Goal: Task Accomplishment & Management: Use online tool/utility

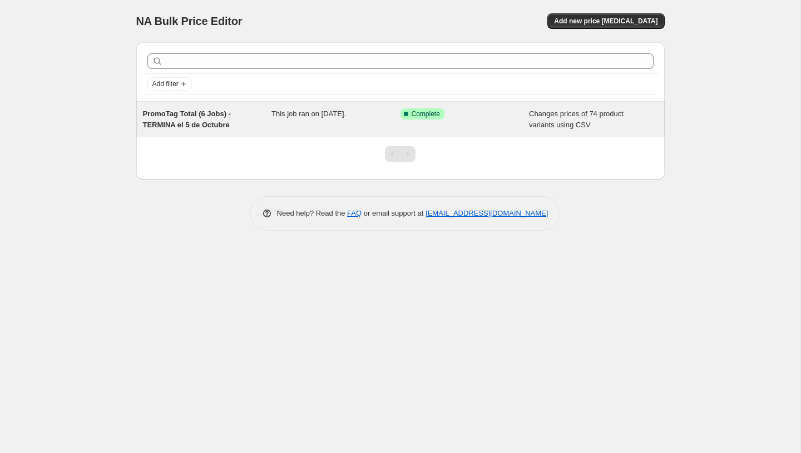
click at [396, 120] on div "This job ran on [DATE]." at bounding box center [335, 119] width 129 height 22
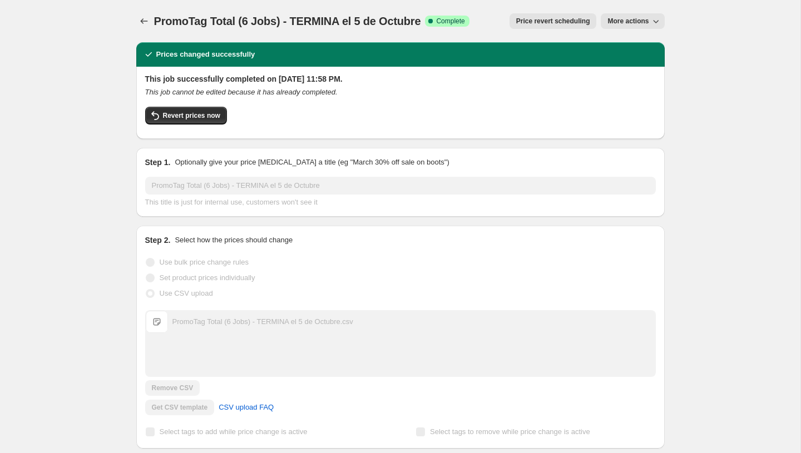
click at [630, 19] on span "More actions" at bounding box center [627, 21] width 41 height 9
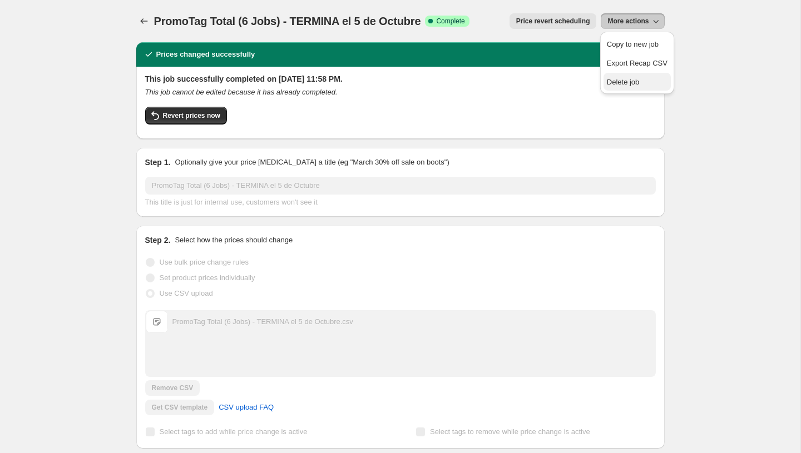
click at [618, 79] on span "Delete job" at bounding box center [623, 82] width 33 height 8
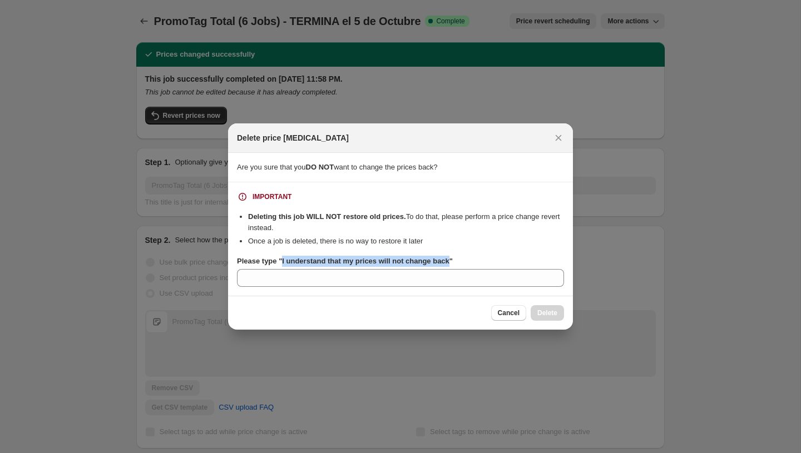
drag, startPoint x: 458, startPoint y: 260, endPoint x: 284, endPoint y: 265, distance: 174.1
click at [284, 265] on b "Please type "I understand that my prices will not change back"" at bounding box center [345, 261] width 216 height 8
copy b "I understand that my prices will not change back"
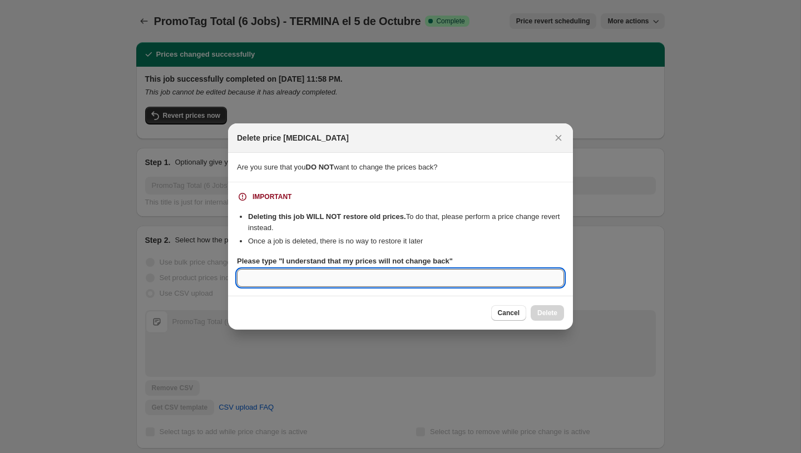
click at [315, 272] on input "Please type "I understand that my prices will not change back"" at bounding box center [400, 278] width 327 height 18
paste input "I understand that my prices will not change back"
type input "I understand that my prices will not change back"
click at [533, 308] on button "Delete" at bounding box center [546, 313] width 33 height 16
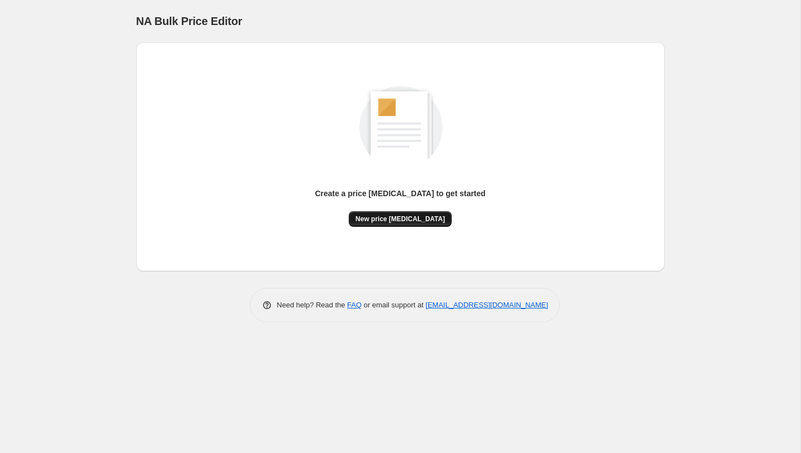
click at [416, 218] on span "New price [MEDICAL_DATA]" at bounding box center [400, 219] width 90 height 9
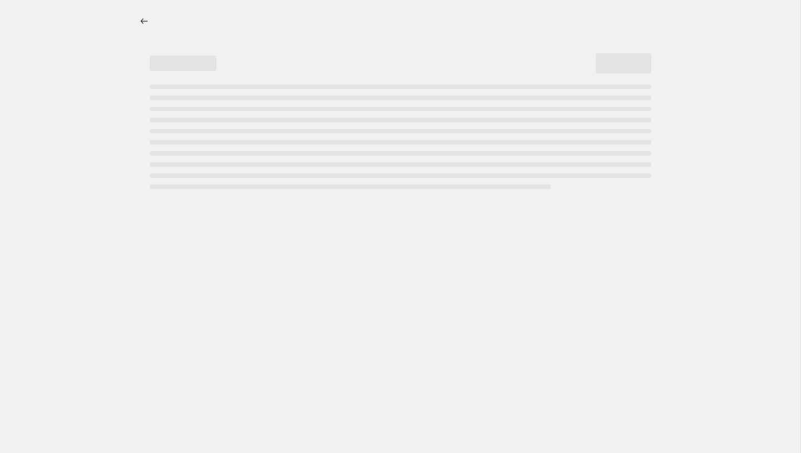
select select "percentage"
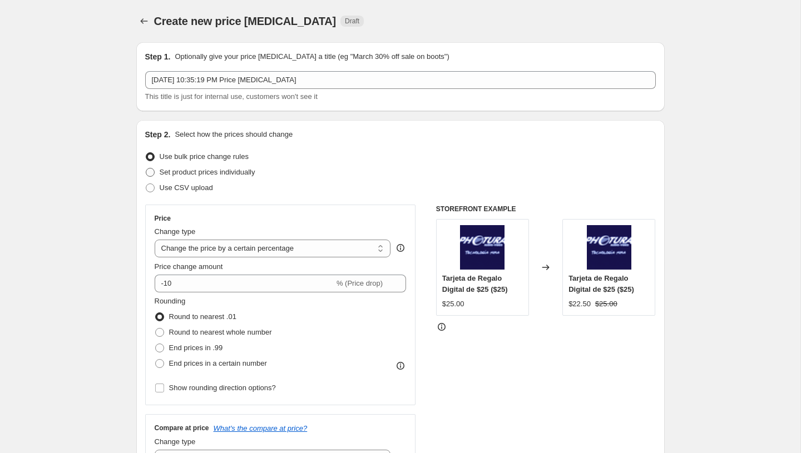
scroll to position [80, 0]
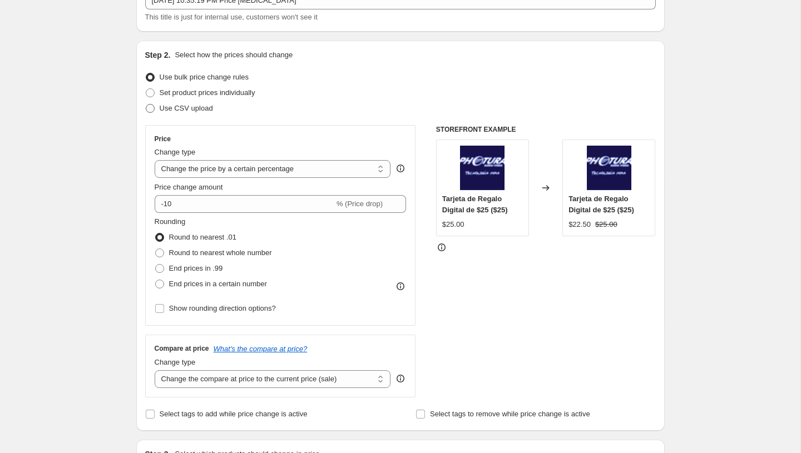
click at [177, 104] on span "Use CSV upload" at bounding box center [186, 108] width 53 height 8
click at [146, 104] on input "Use CSV upload" at bounding box center [146, 104] width 1 height 1
radio input "true"
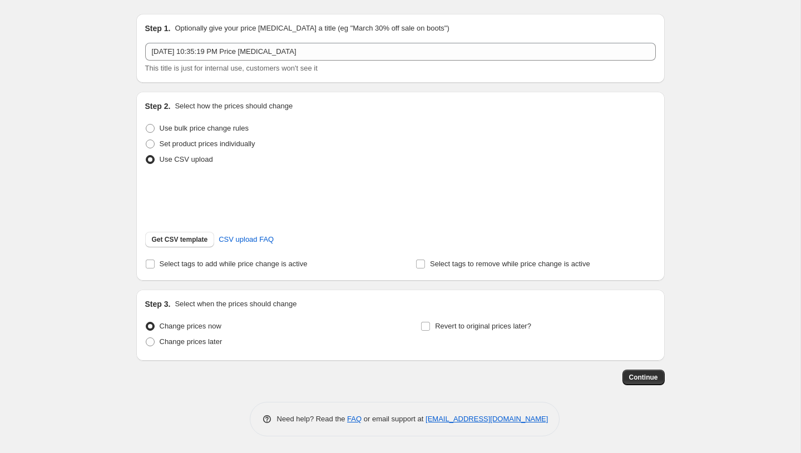
scroll to position [43, 0]
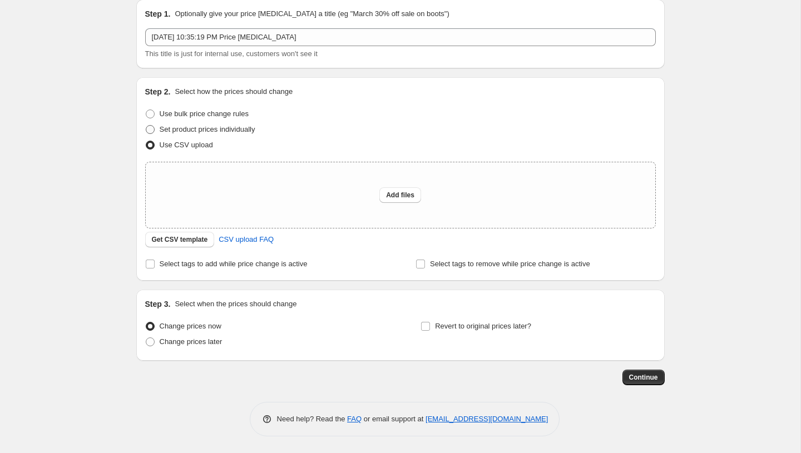
click at [195, 129] on span "Set product prices individually" at bounding box center [208, 129] width 96 height 8
click at [146, 126] on input "Set product prices individually" at bounding box center [146, 125] width 1 height 1
radio input "true"
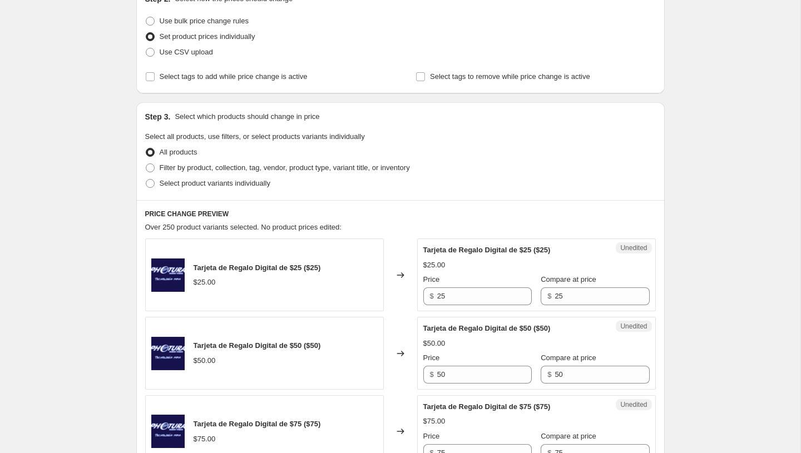
scroll to position [168, 0]
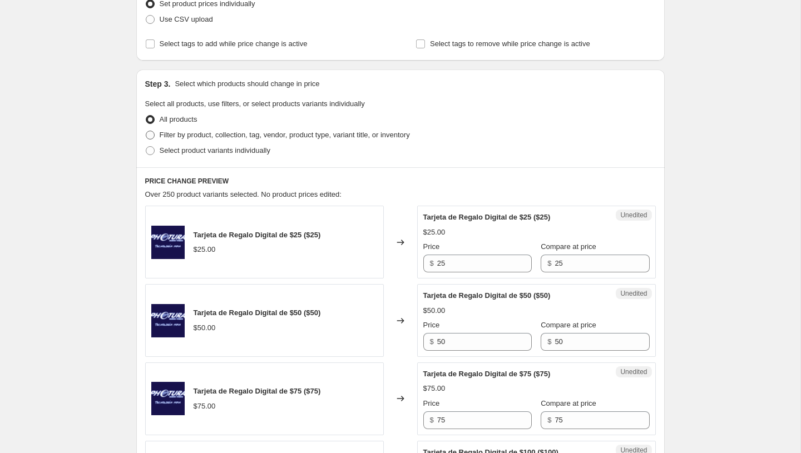
click at [205, 136] on span "Filter by product, collection, tag, vendor, product type, variant title, or inv…" at bounding box center [285, 135] width 250 height 8
click at [146, 131] on input "Filter by product, collection, tag, vendor, product type, variant title, or inv…" at bounding box center [146, 131] width 1 height 1
radio input "true"
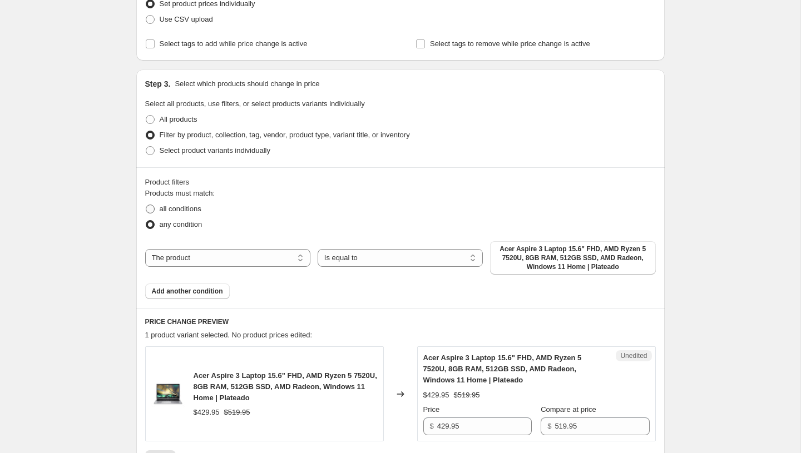
click at [187, 209] on span "all conditions" at bounding box center [181, 209] width 42 height 8
click at [146, 205] on input "all conditions" at bounding box center [146, 205] width 1 height 1
radio input "true"
click at [193, 297] on button "Add another condition" at bounding box center [187, 292] width 85 height 16
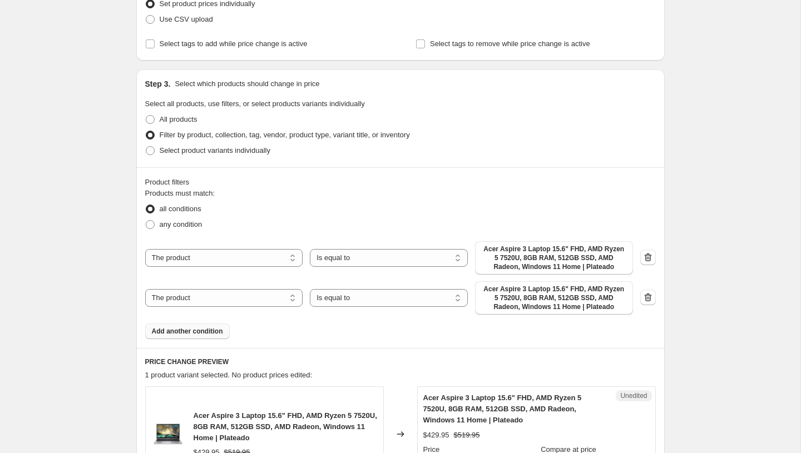
click at [193, 330] on span "Add another condition" at bounding box center [187, 331] width 71 height 9
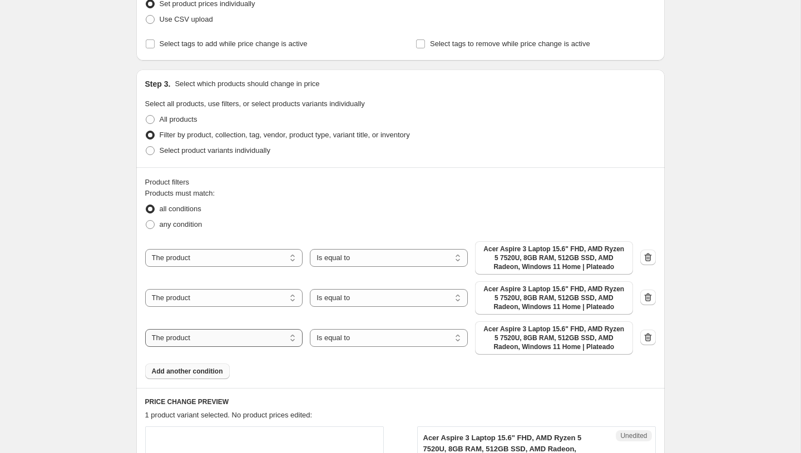
click at [250, 341] on select "The product The product's collection The product's tag The product's vendor The…" at bounding box center [224, 338] width 158 height 18
click at [239, 331] on select "The product The product's collection The product's tag The product's vendor The…" at bounding box center [224, 338] width 158 height 18
select select "product_status"
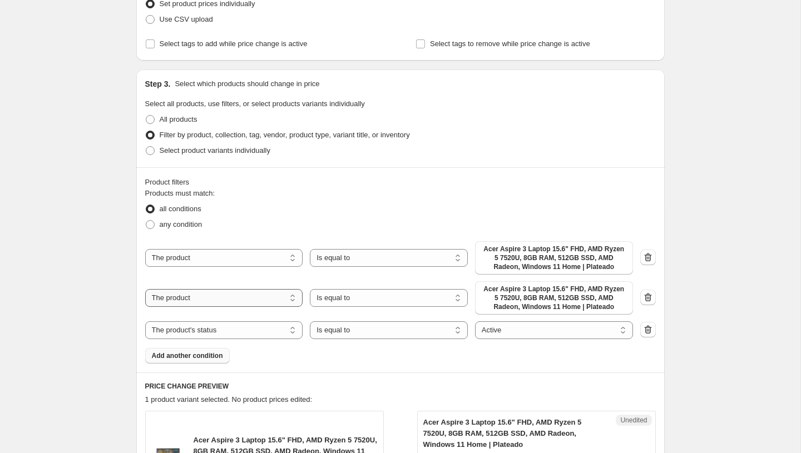
click at [240, 301] on select "The product The product's collection The product's tag The product's vendor The…" at bounding box center [224, 298] width 158 height 18
select select "tag"
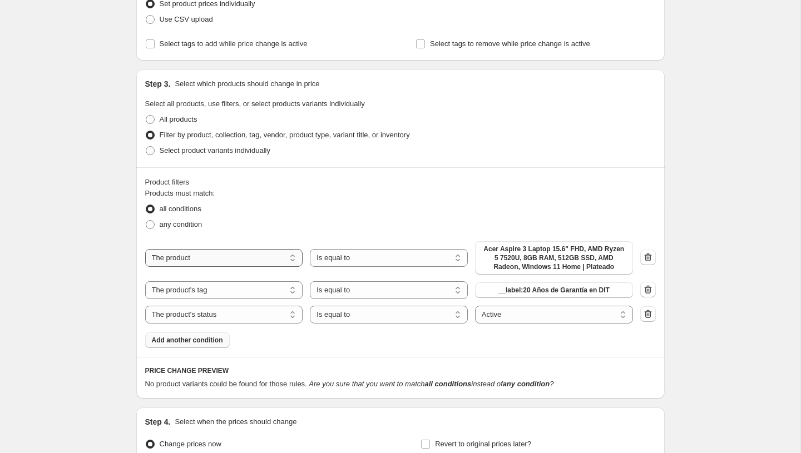
click at [256, 257] on select "The product The product's collection The product's tag The product's vendor The…" at bounding box center [224, 258] width 158 height 18
select select "tag"
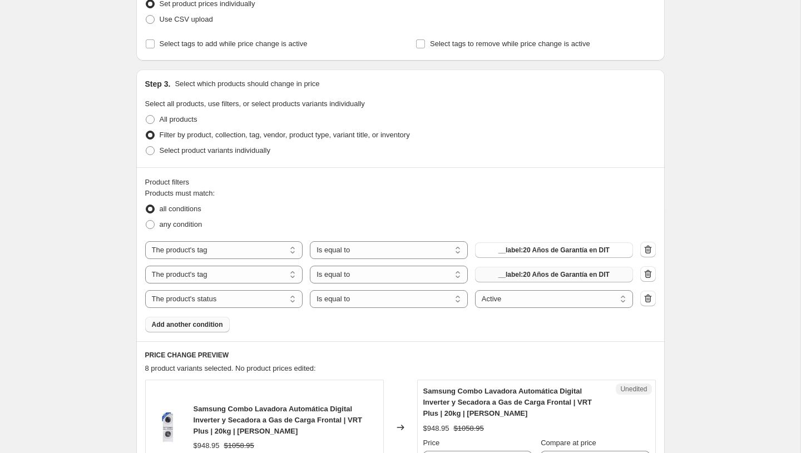
click at [521, 278] on span "__label:20 Años de Garantía en DIT" at bounding box center [553, 274] width 111 height 9
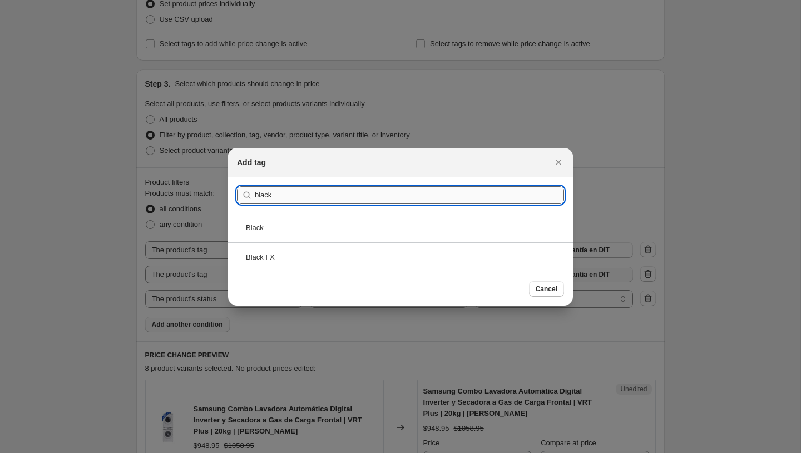
click at [287, 193] on input "black" at bounding box center [409, 195] width 309 height 18
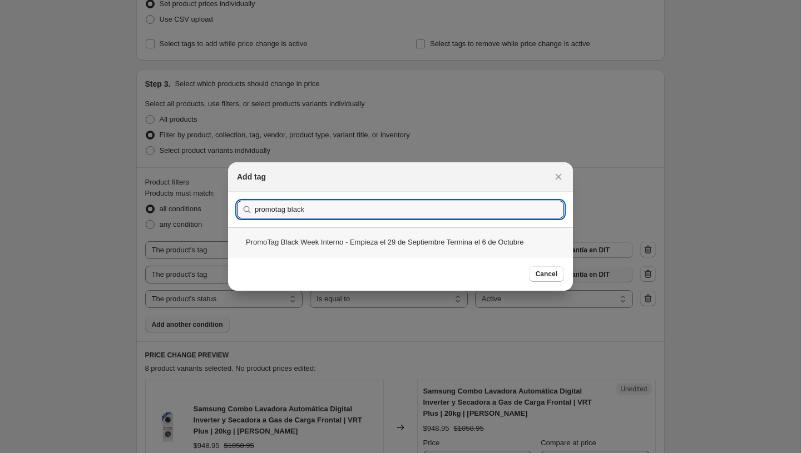
type input "promotag black"
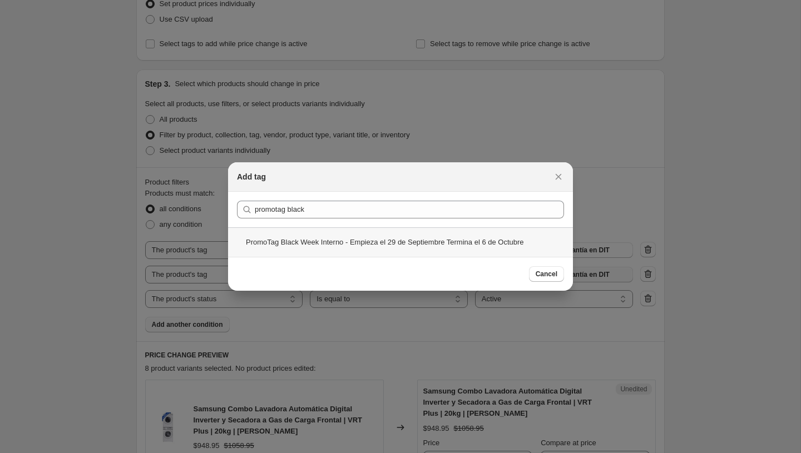
click at [294, 243] on div "PromoTag Black Week Interno - Empieza el 29 de Septiembre Termina el 6 de Octub…" at bounding box center [400, 241] width 345 height 29
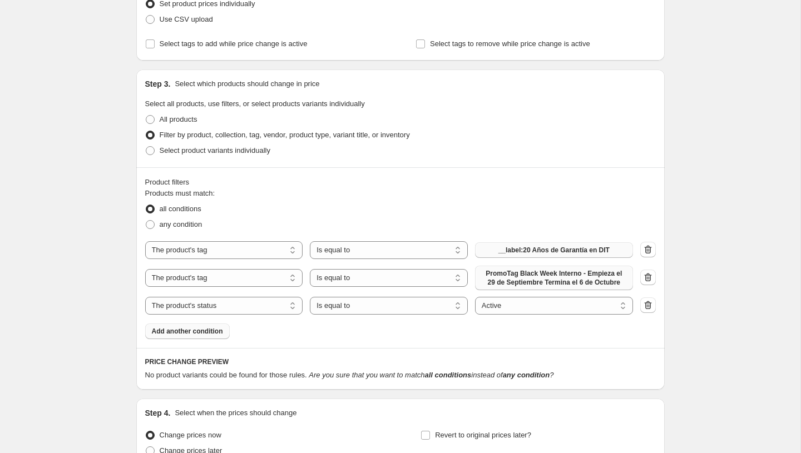
click at [538, 245] on button "__label:20 Años de Garantía en DIT" at bounding box center [554, 250] width 158 height 16
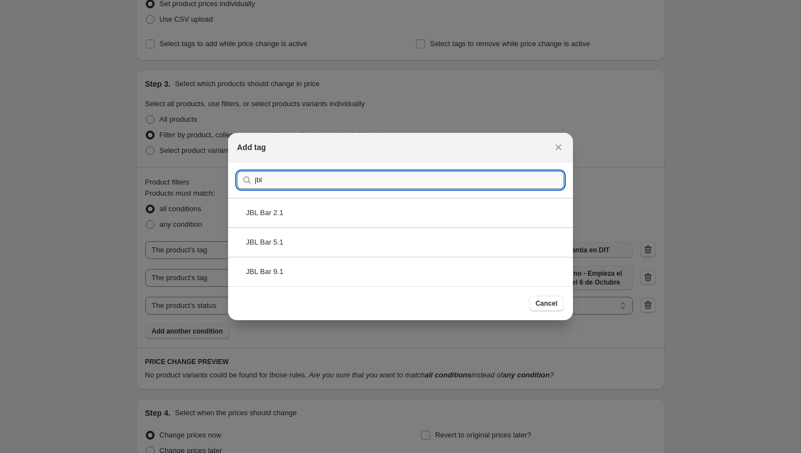
click at [312, 177] on input "jbl" at bounding box center [409, 180] width 309 height 18
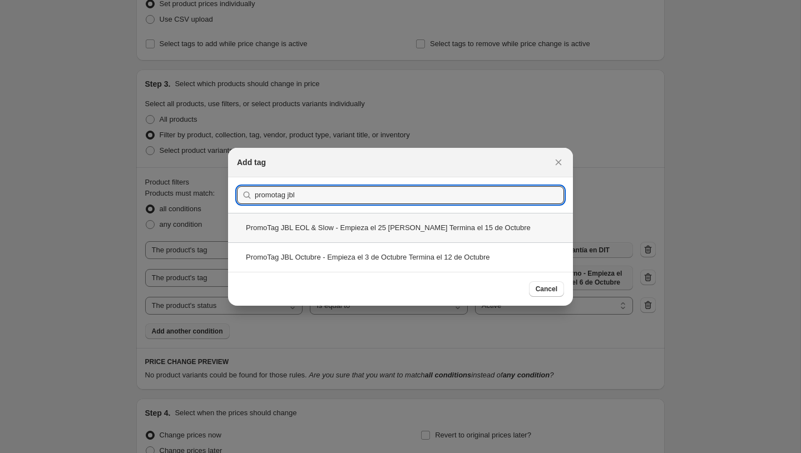
type input "promotag jbl"
click at [315, 220] on div "PromoTag JBL EOL & Slow - Empieza el 25 [PERSON_NAME] Termina el 15 de Octubre" at bounding box center [400, 227] width 345 height 29
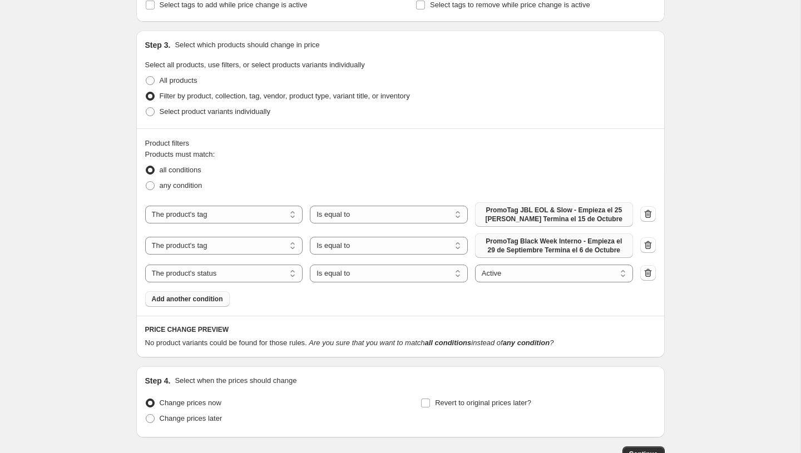
scroll to position [217, 0]
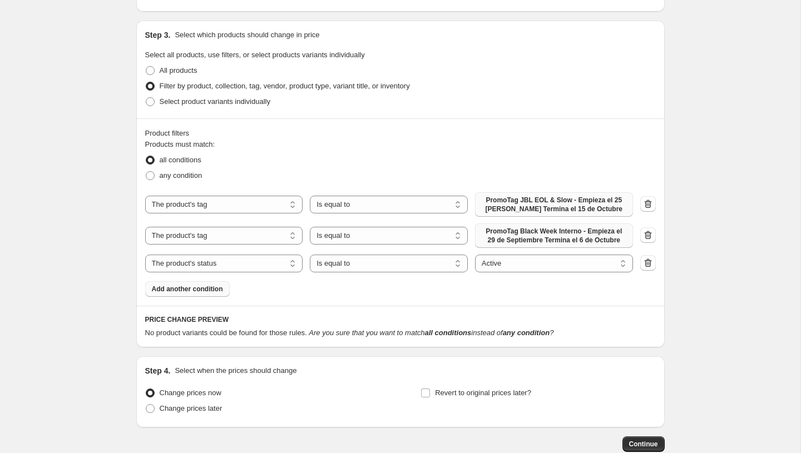
click at [530, 198] on span "PromoTag JBL EOL & Slow - Empieza el 25 [PERSON_NAME] Termina el 15 de Octubre" at bounding box center [553, 205] width 145 height 18
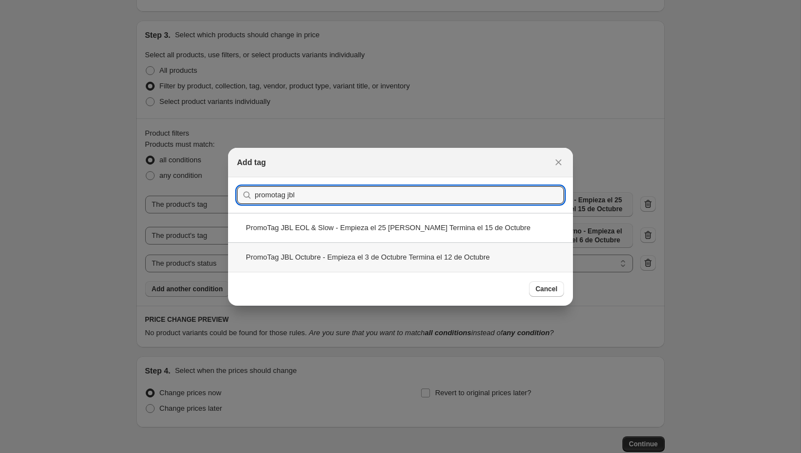
type input "promotag jbl"
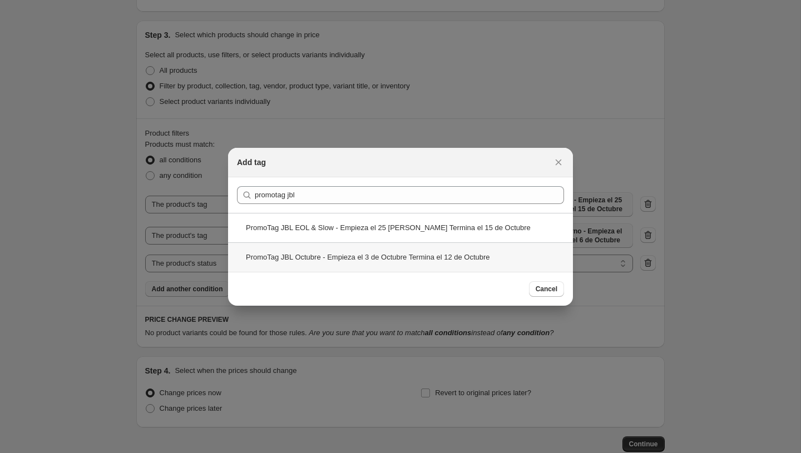
click at [324, 257] on div "PromoTag JBL Octubre - Empieza el 3 de Octubre Termina el 12 de Octubre" at bounding box center [400, 256] width 345 height 29
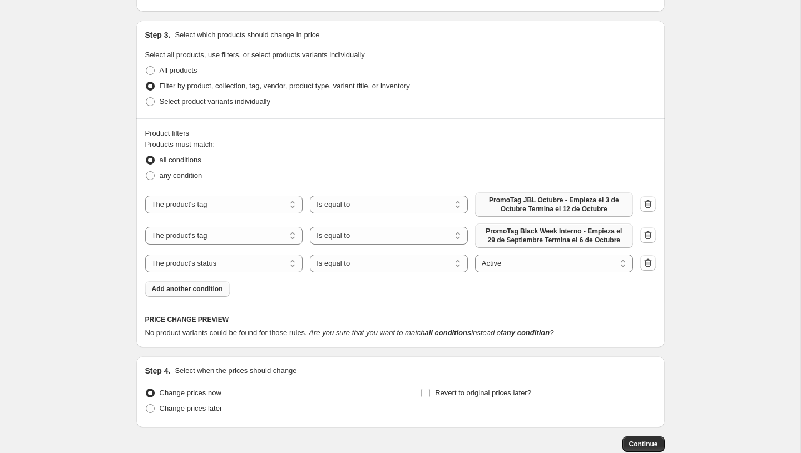
click at [526, 198] on span "PromoTag JBL Octubre - Empieza el 3 de Octubre Termina el 12 de Octubre" at bounding box center [553, 205] width 145 height 18
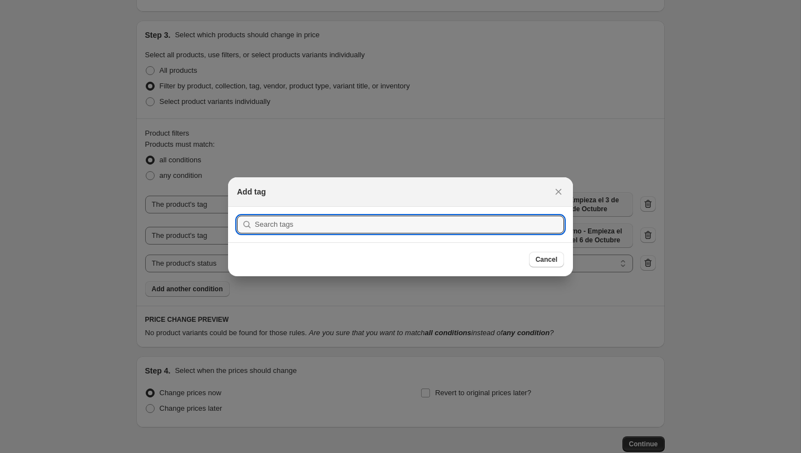
scroll to position [0, 0]
type input "e"
type input "r"
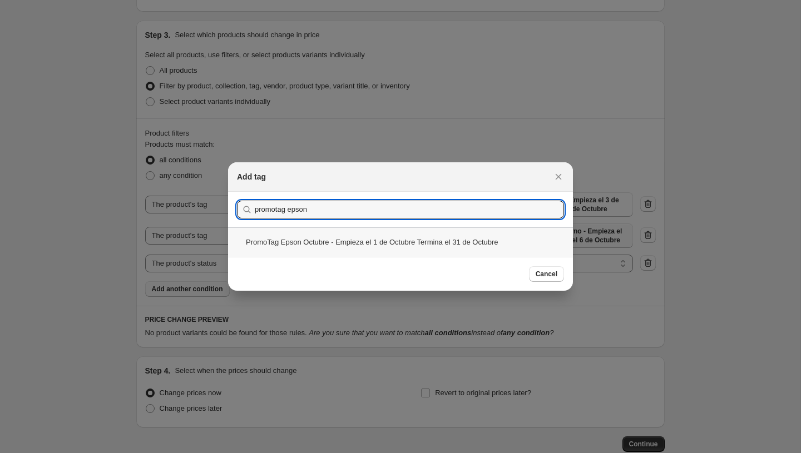
type input "promotag epson"
click at [319, 239] on div "PromoTag Epson Octubre - Empieza el 1 de Octubre Termina el 31 de Octubre" at bounding box center [400, 241] width 345 height 29
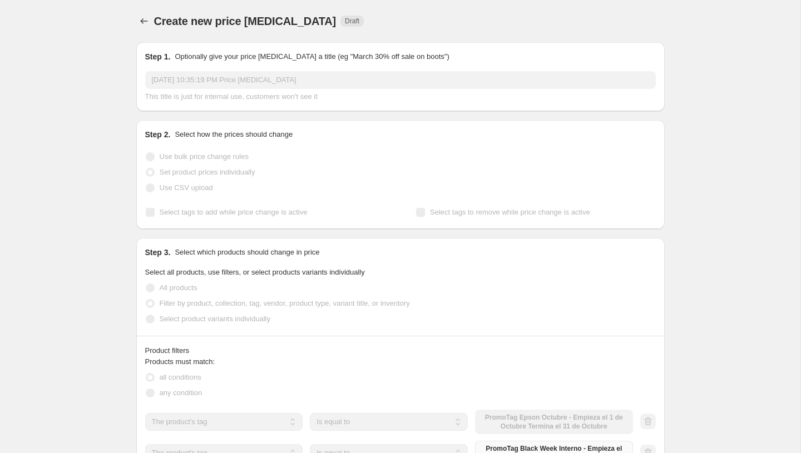
scroll to position [217, 0]
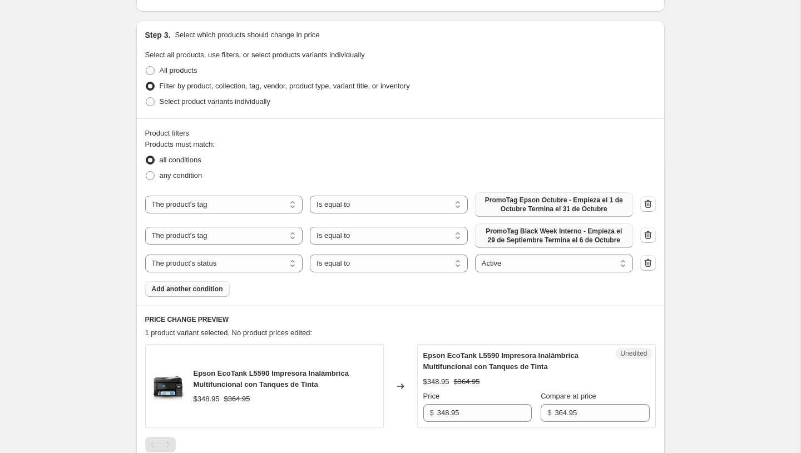
click at [532, 207] on span "PromoTag Epson Octubre - Empieza el 1 de Octubre Termina el 31 de Octubre" at bounding box center [553, 205] width 145 height 18
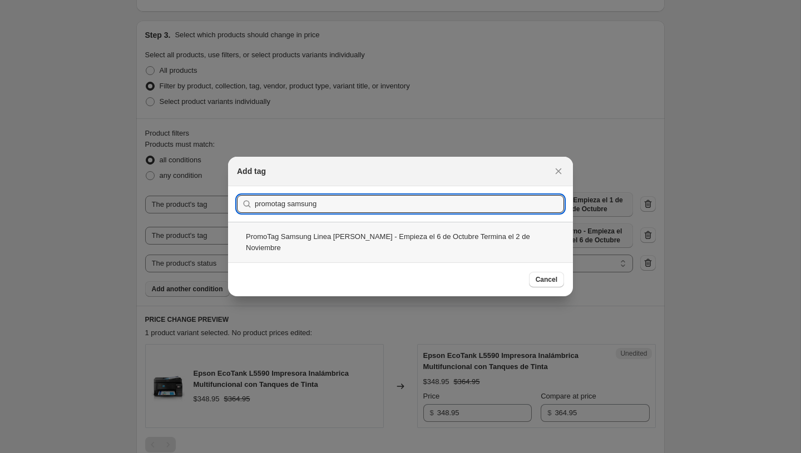
type input "promotag samsung"
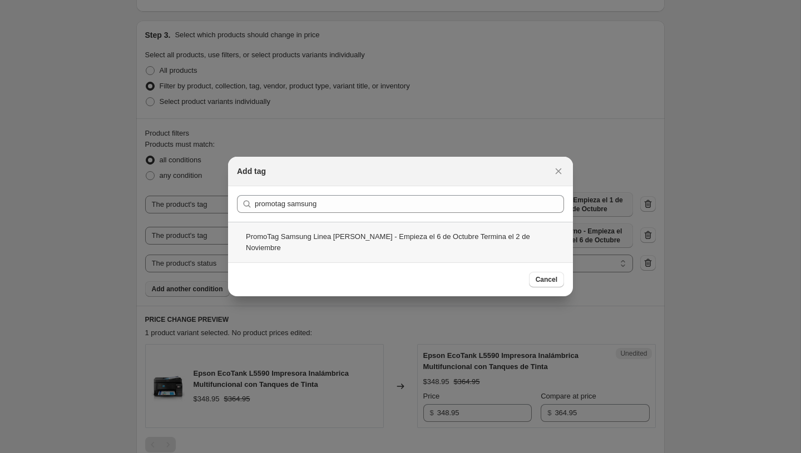
click at [353, 239] on div "PromoTag Samsung Linea [PERSON_NAME] - Empieza el 6 de Octubre Termina el 2 de …" at bounding box center [400, 242] width 345 height 41
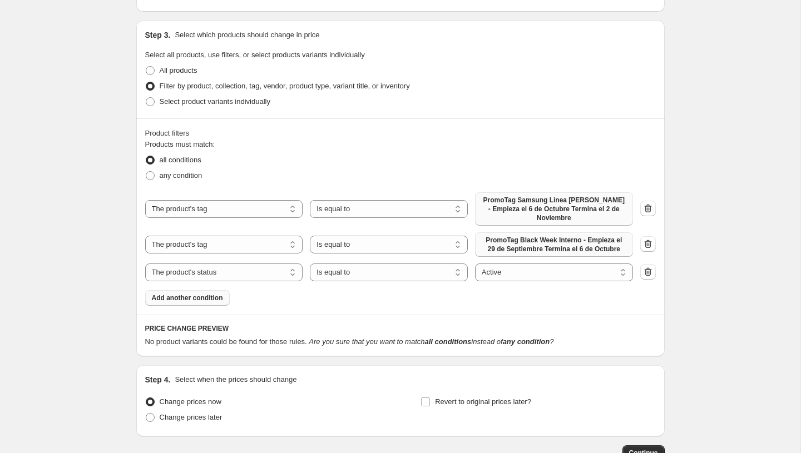
click at [535, 205] on span "PromoTag Samsung Linea [PERSON_NAME] - Empieza el 6 de Octubre Termina el 2 de …" at bounding box center [553, 209] width 145 height 27
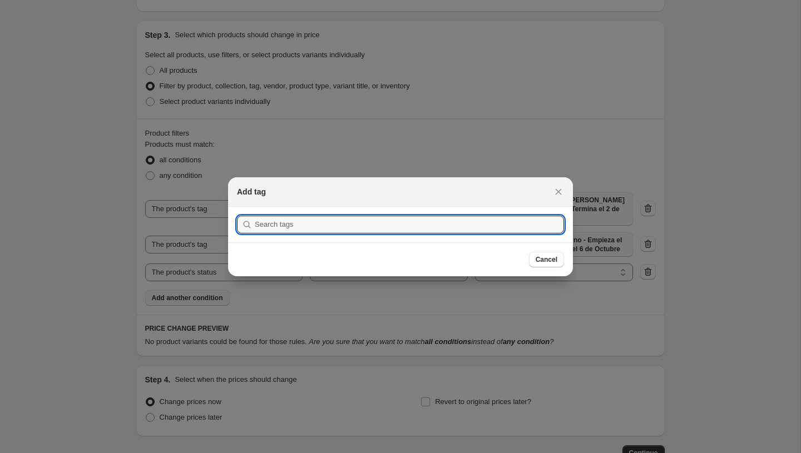
scroll to position [0, 0]
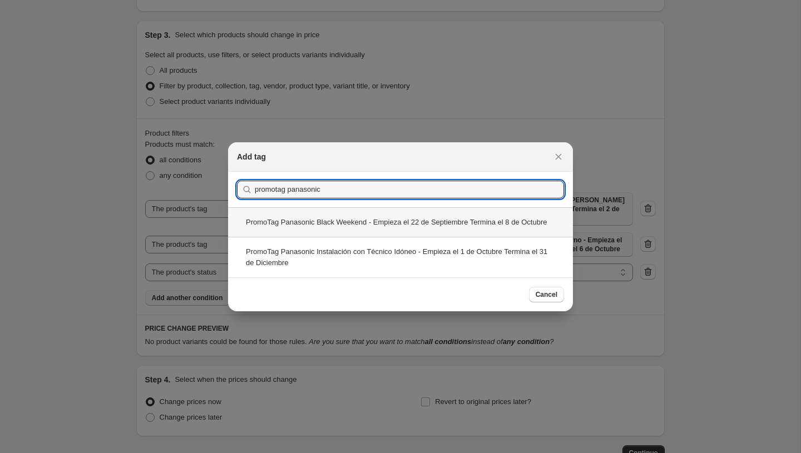
type input "promotag panasonic"
click at [321, 221] on div "PromoTag Panasonic Black Weekend - Empieza el 22 de Septiembre Termina el 8 de …" at bounding box center [400, 221] width 345 height 29
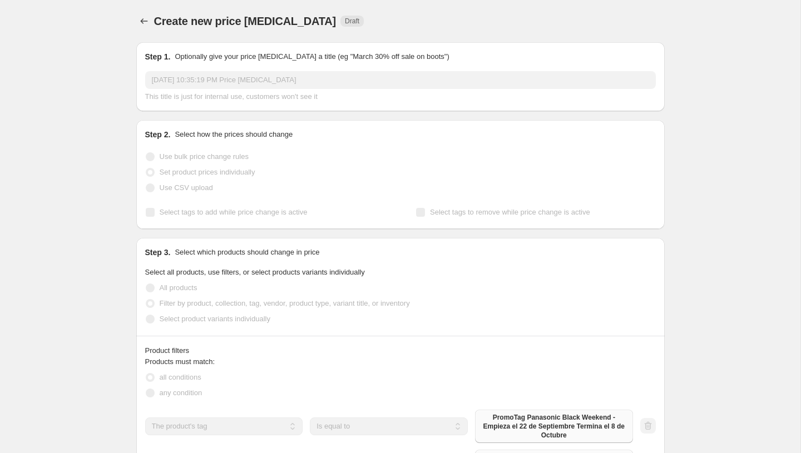
scroll to position [217, 0]
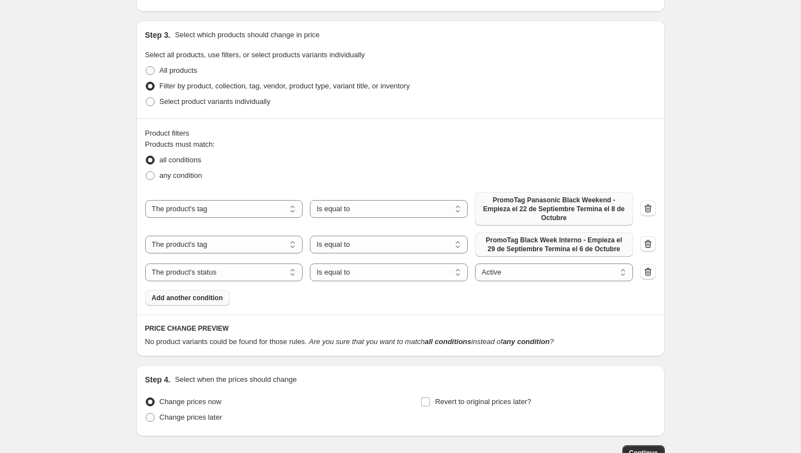
click at [537, 204] on span "PromoTag Panasonic Black Weekend - Empieza el 22 de Septiembre Termina el 8 de …" at bounding box center [553, 209] width 145 height 27
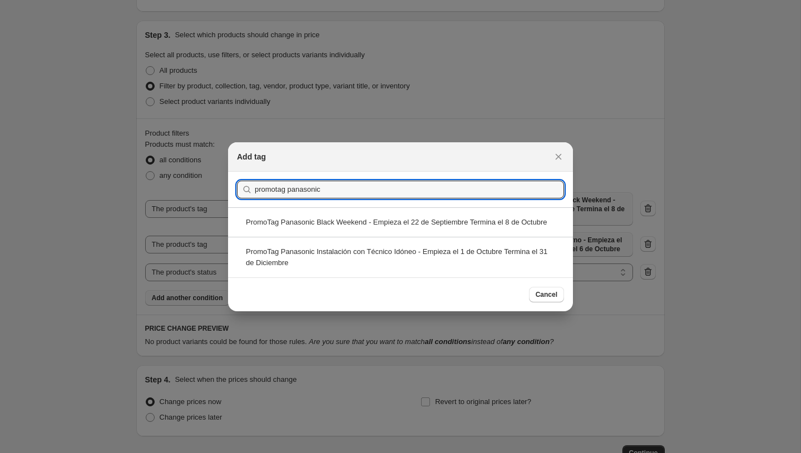
type input "promotag panasonic"
click at [406, 255] on div "PromoTag Panasonic Instalación con Técnico Idóneo - Empieza el 1 de Octubre Ter…" at bounding box center [400, 257] width 345 height 41
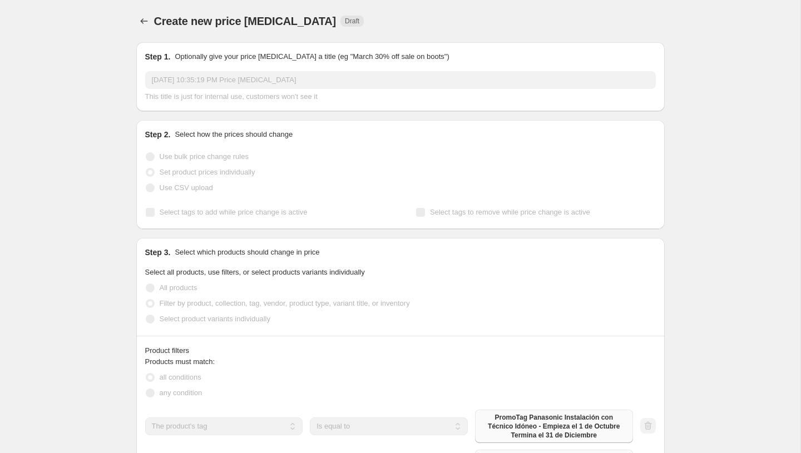
scroll to position [217, 0]
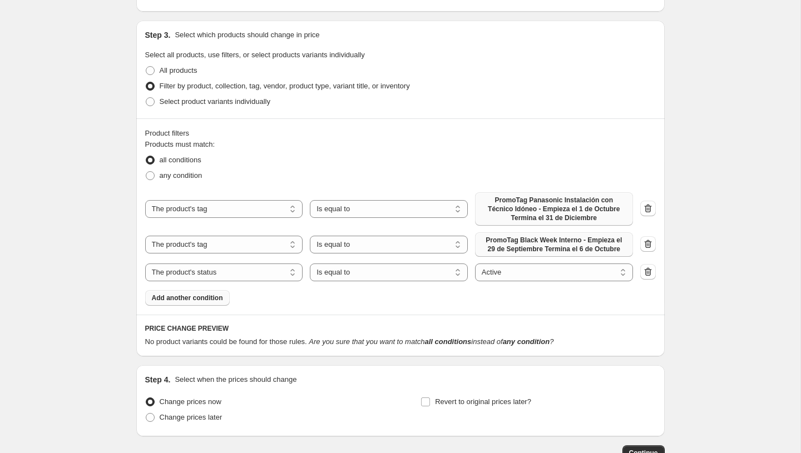
click at [484, 216] on span "PromoTag Panasonic Instalación con Técnico Idóneo - Empieza el 1 de Octubre Ter…" at bounding box center [553, 209] width 145 height 27
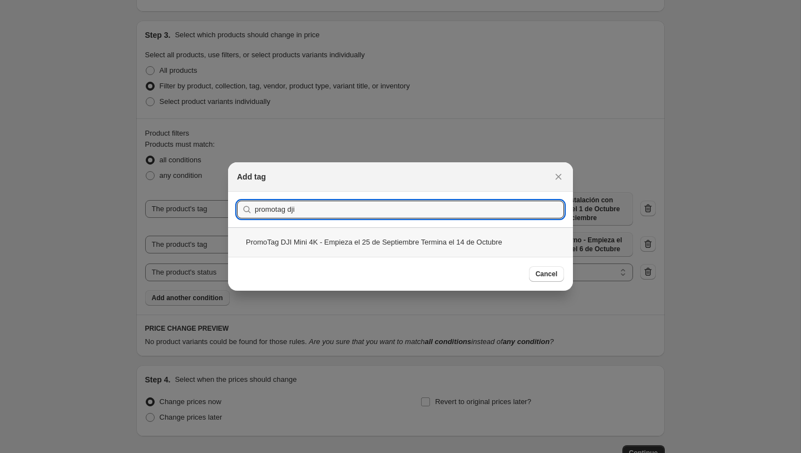
type input "promotag dji"
click at [333, 235] on div "PromoTag DJI Mini 4K - Empieza el 25 de Septiembre Termina el 14 de Octubre" at bounding box center [400, 241] width 345 height 29
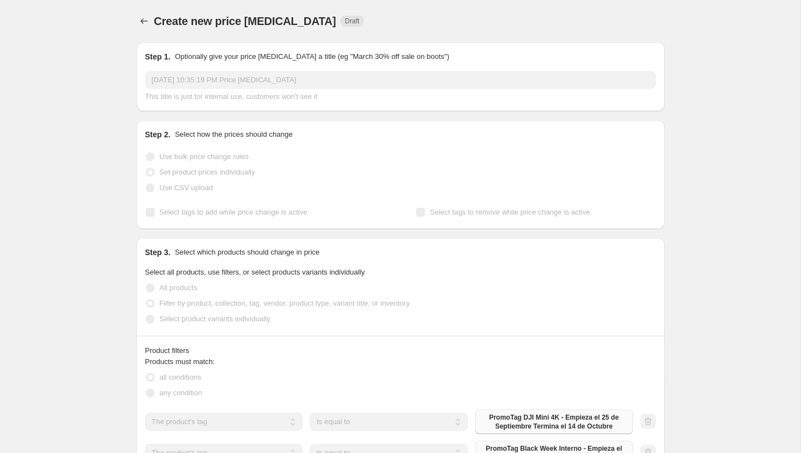
scroll to position [217, 0]
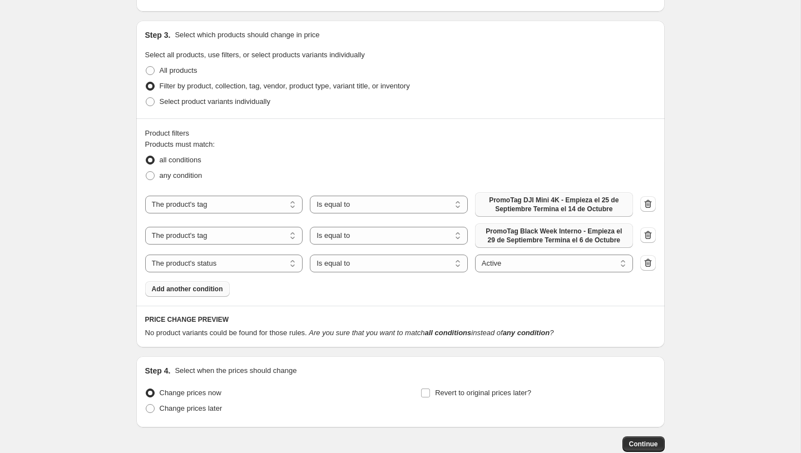
click at [508, 208] on span "PromoTag DJI Mini 4K - Empieza el 25 de Septiembre Termina el 14 de Octubre" at bounding box center [553, 205] width 145 height 18
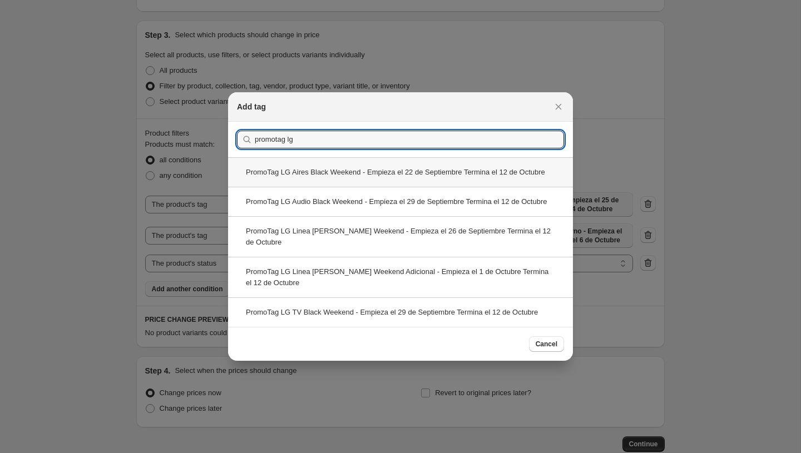
type input "promotag lg"
click at [329, 165] on div "PromoTag LG Aires Black Weekend - Empieza el 22 de Septiembre Termina el 12 de …" at bounding box center [400, 171] width 345 height 29
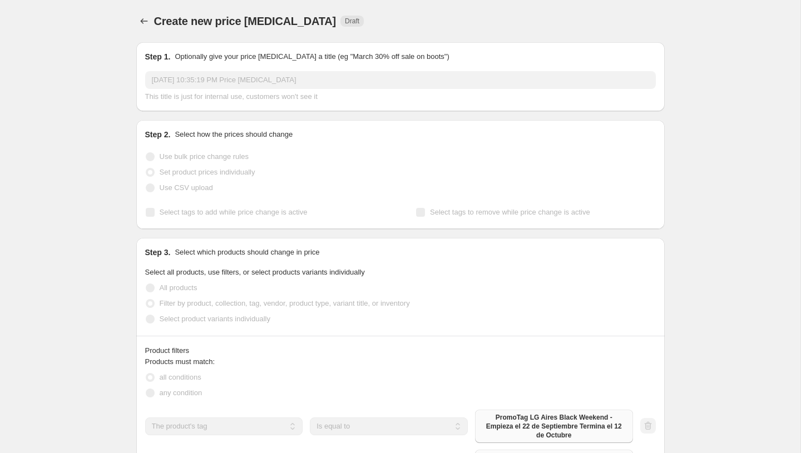
scroll to position [217, 0]
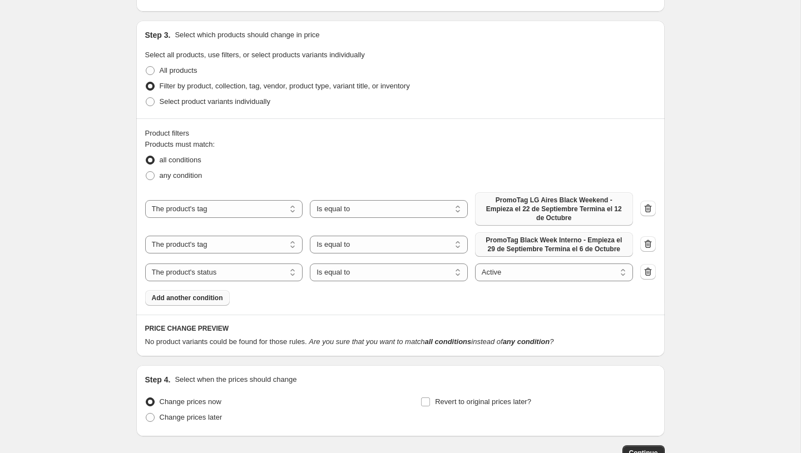
click at [511, 197] on span "PromoTag LG Aires Black Weekend - Empieza el 22 de Septiembre Termina el 12 de …" at bounding box center [553, 209] width 145 height 27
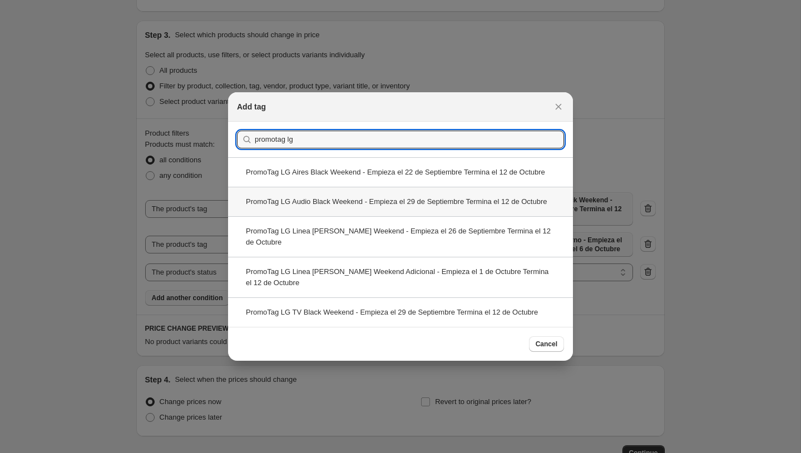
type input "promotag lg"
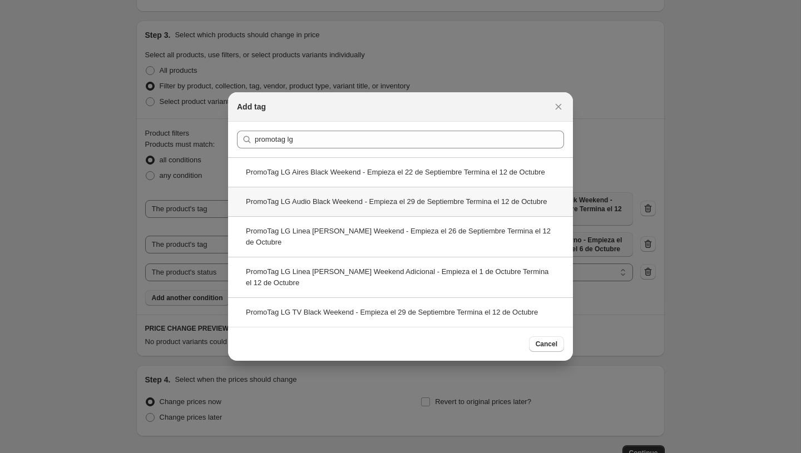
click at [351, 206] on div "PromoTag LG Audio Black Weekend - Empieza el 29 de Septiembre Termina el 12 de …" at bounding box center [400, 201] width 345 height 29
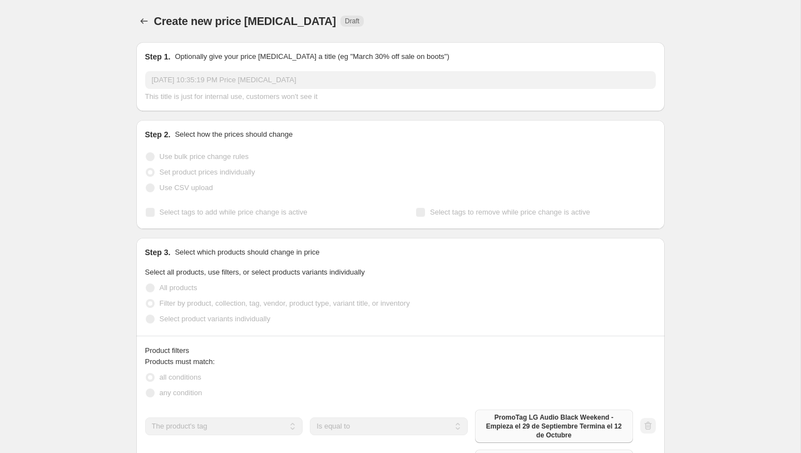
scroll to position [217, 0]
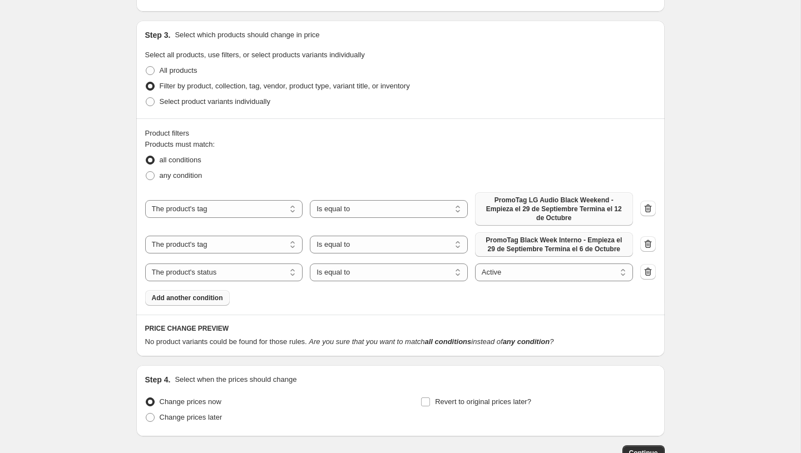
click at [538, 213] on span "PromoTag LG Audio Black Weekend - Empieza el 29 de Septiembre Termina el 12 de …" at bounding box center [553, 209] width 145 height 27
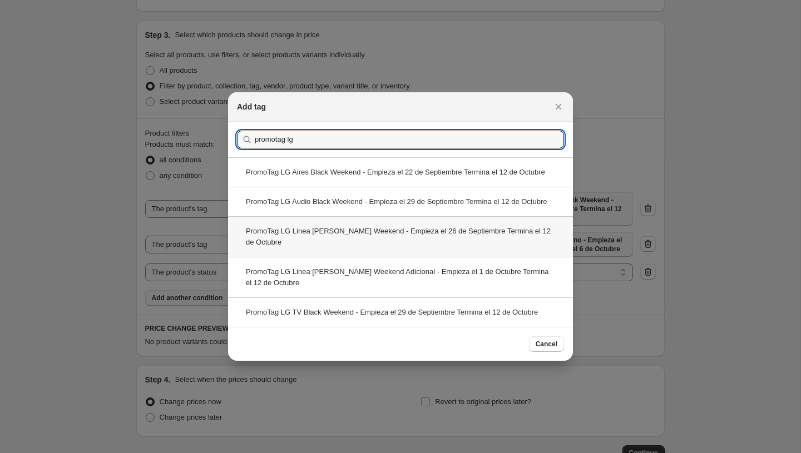
type input "promotag lg"
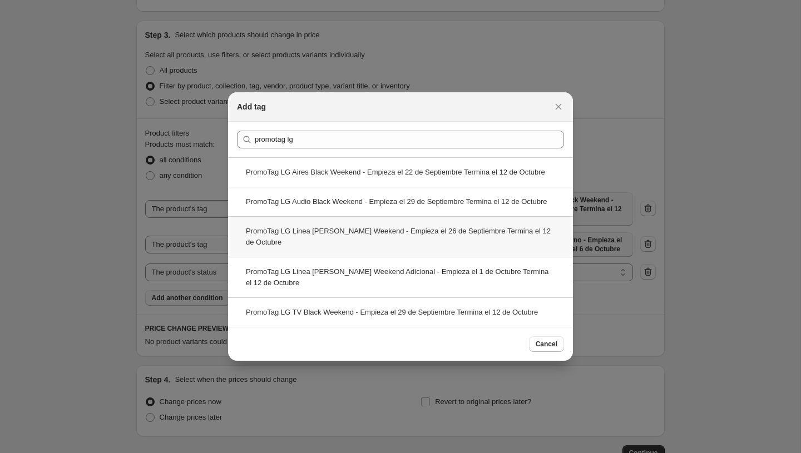
click at [468, 251] on div "PromoTag LG Linea [PERSON_NAME] Weekend - Empieza el 26 de Septiembre Termina e…" at bounding box center [400, 236] width 345 height 41
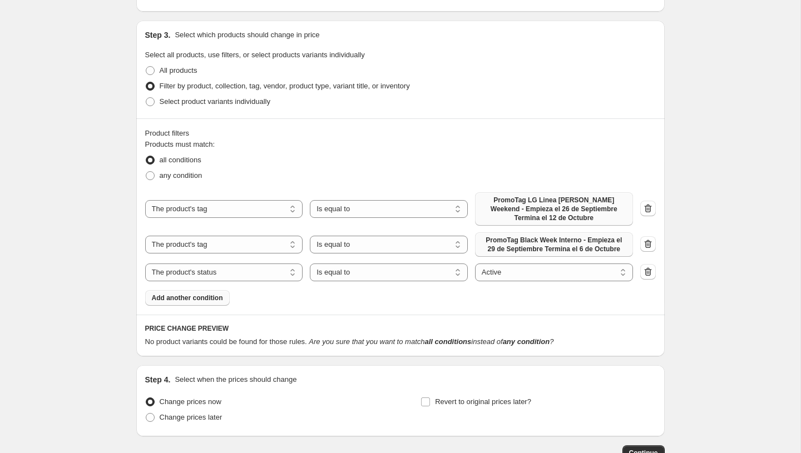
click at [505, 216] on span "PromoTag LG Linea [PERSON_NAME] Weekend - Empieza el 26 de Septiembre Termina e…" at bounding box center [553, 209] width 145 height 27
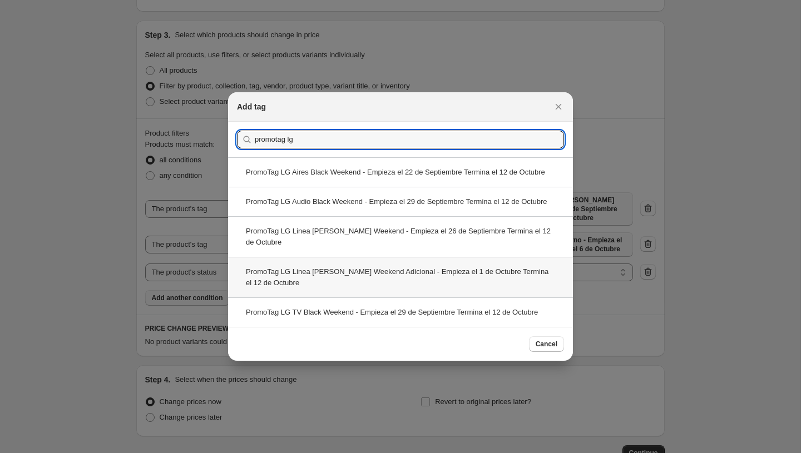
type input "promotag lg"
click at [358, 290] on div "PromoTag LG Linea [PERSON_NAME] Weekend Adicional - Empieza el 1 de Octubre Ter…" at bounding box center [400, 277] width 345 height 41
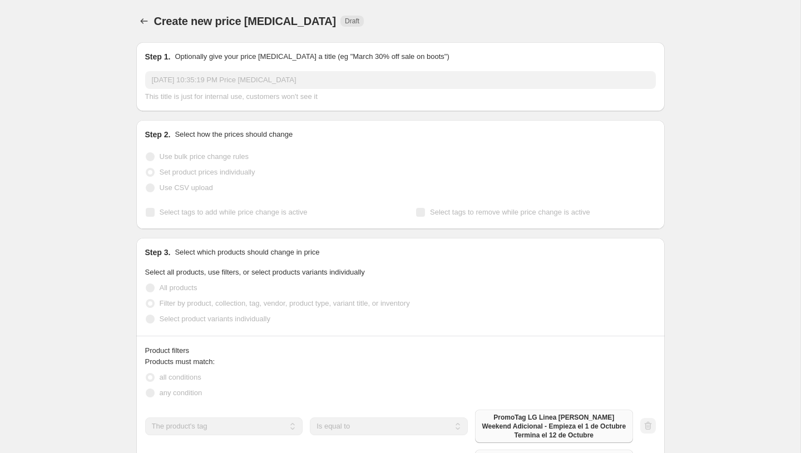
scroll to position [217, 0]
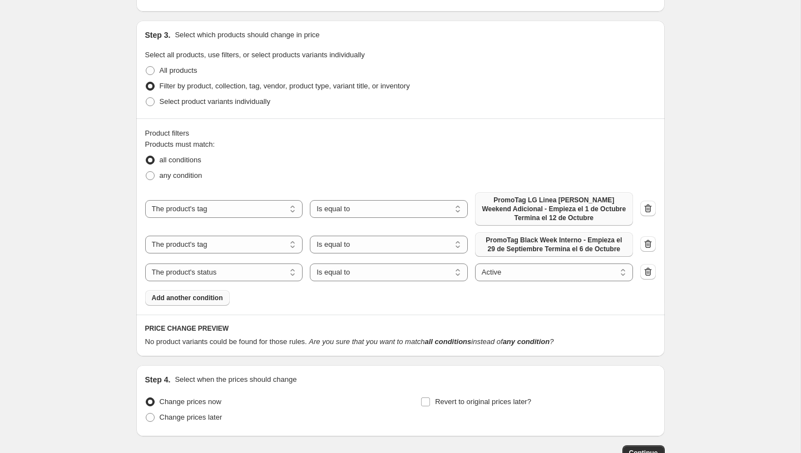
click at [501, 198] on span "PromoTag LG Linea [PERSON_NAME] Weekend Adicional - Empieza el 1 de Octubre Ter…" at bounding box center [553, 209] width 145 height 27
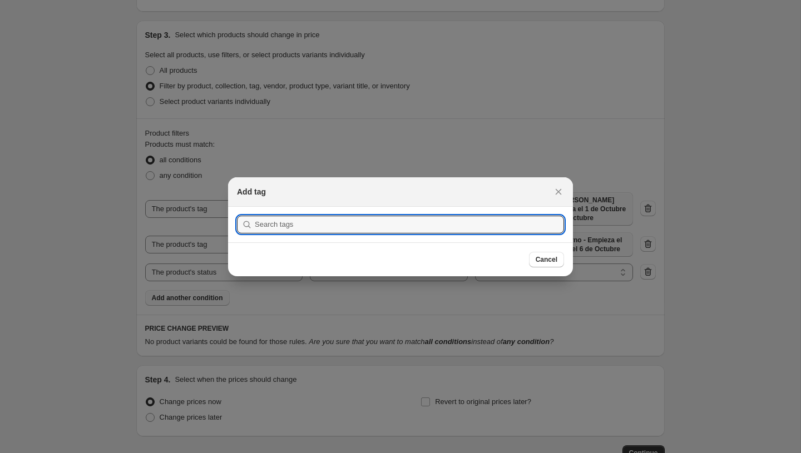
scroll to position [0, 0]
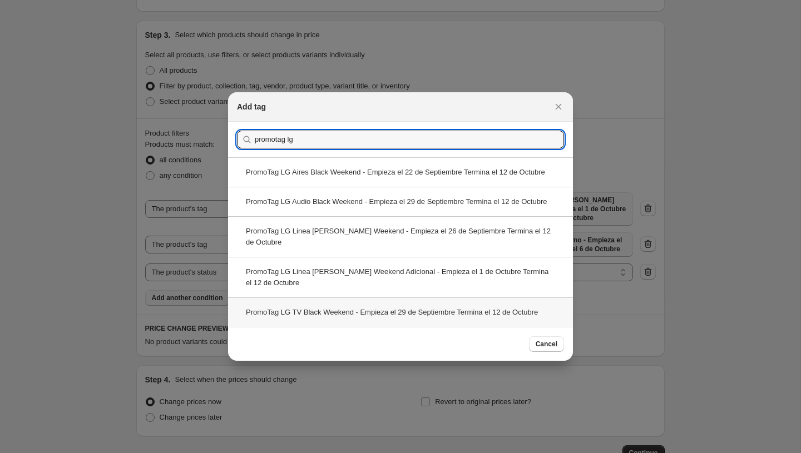
type input "promotag lg"
click at [434, 321] on div "PromoTag LG TV Black Weekend - Empieza el 29 de Septiembre Termina el 12 de Oct…" at bounding box center [400, 311] width 345 height 29
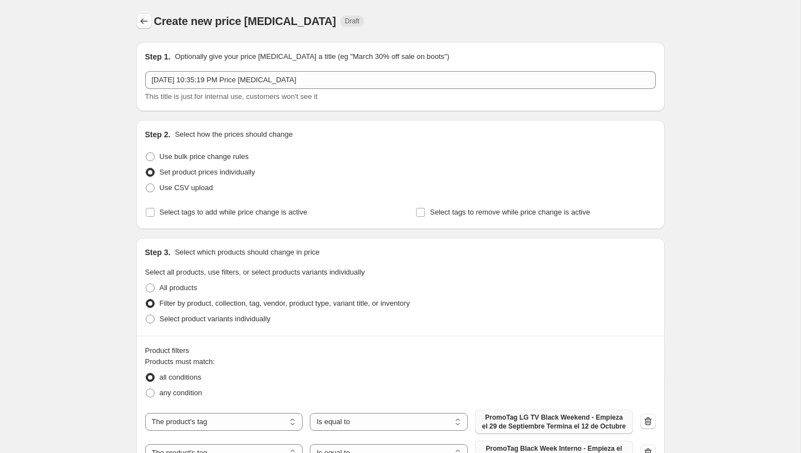
click at [143, 17] on icon "Price change jobs" at bounding box center [143, 21] width 11 height 11
